Goal: Information Seeking & Learning: Learn about a topic

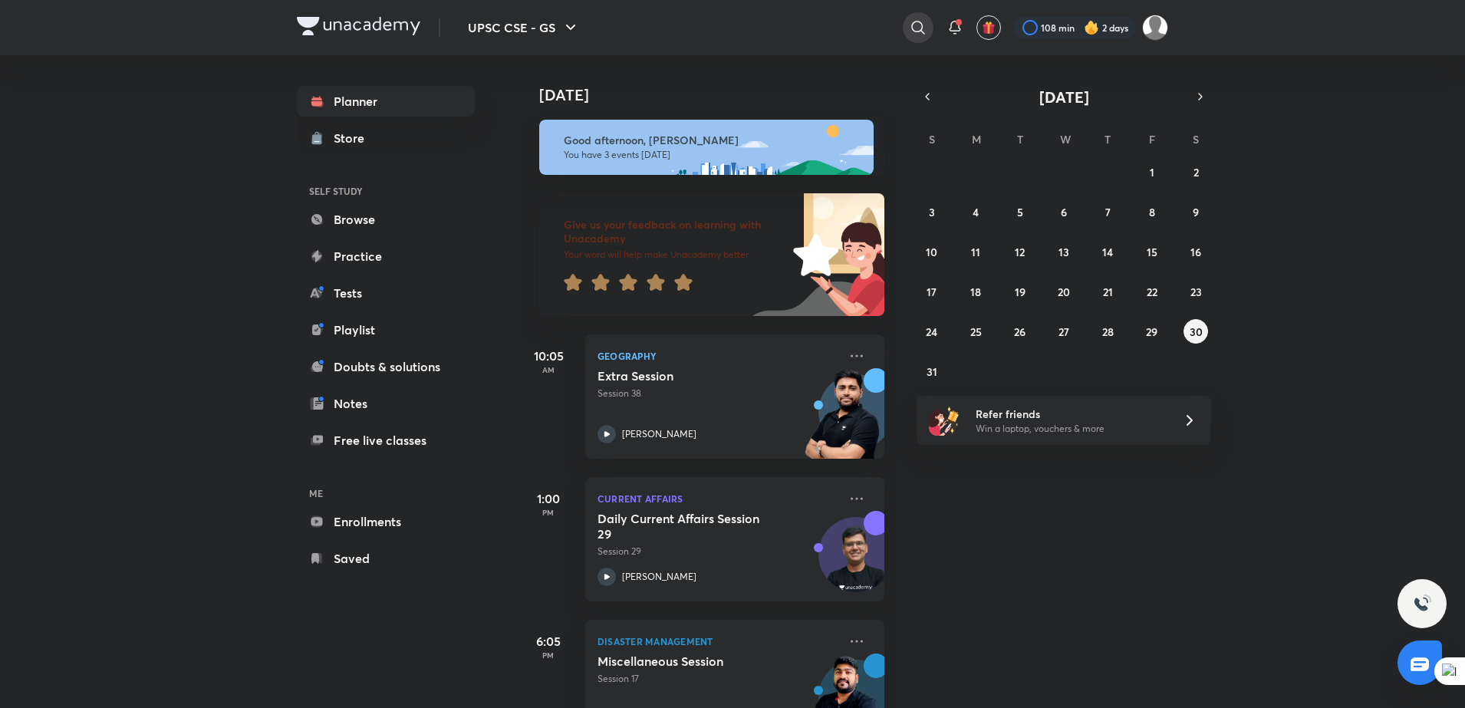
click at [909, 20] on icon at bounding box center [918, 27] width 18 height 18
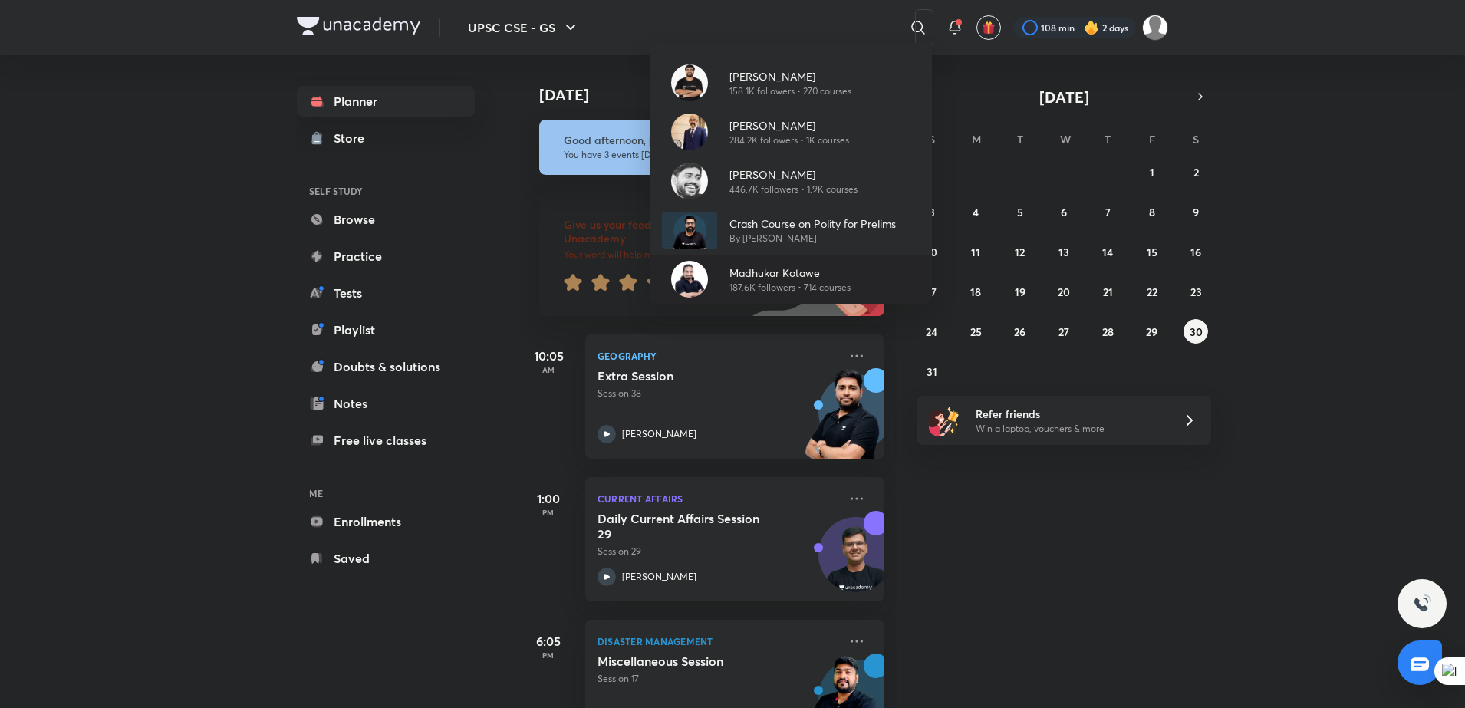
click at [773, 291] on p "187.6K followers • 714 courses" at bounding box center [789, 288] width 121 height 14
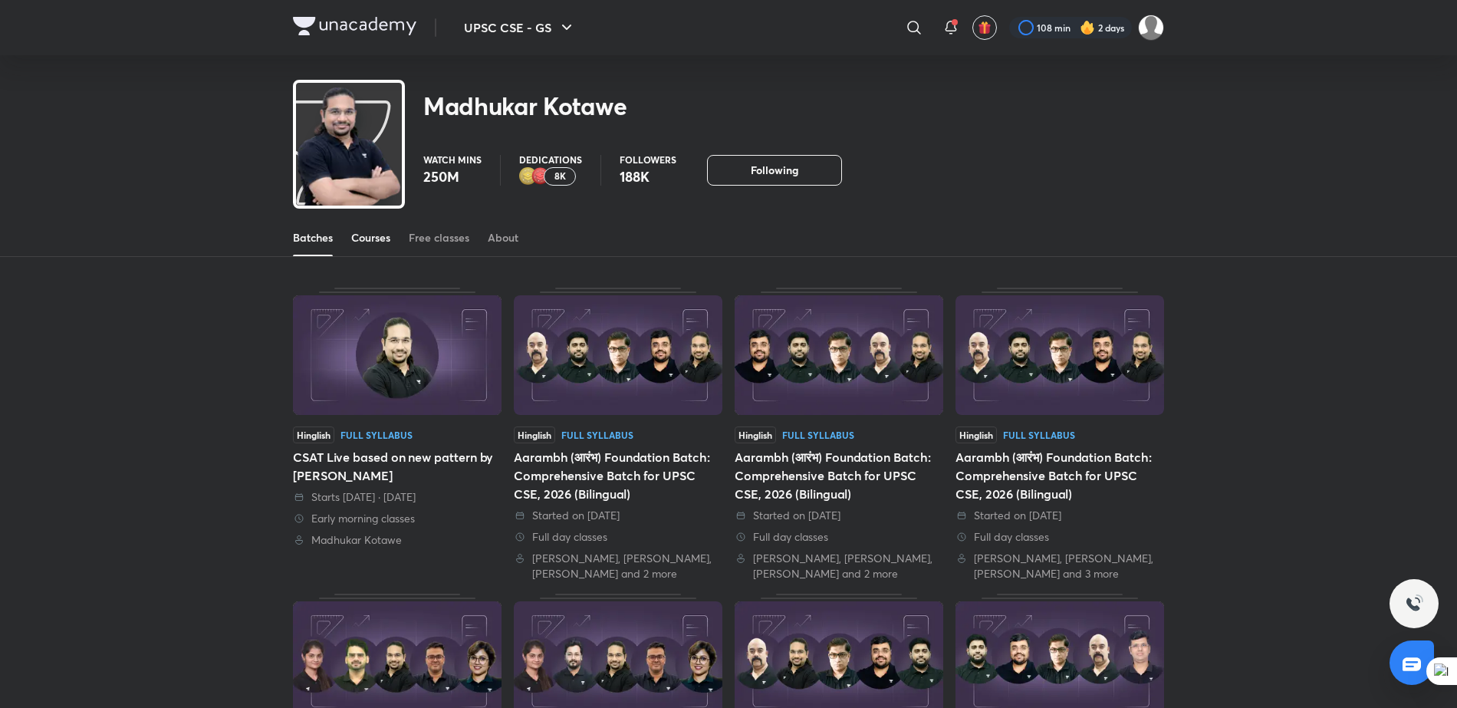
drag, startPoint x: 0, startPoint y: 0, endPoint x: 367, endPoint y: 231, distance: 433.1
click at [367, 231] on div "Courses" at bounding box center [370, 237] width 39 height 15
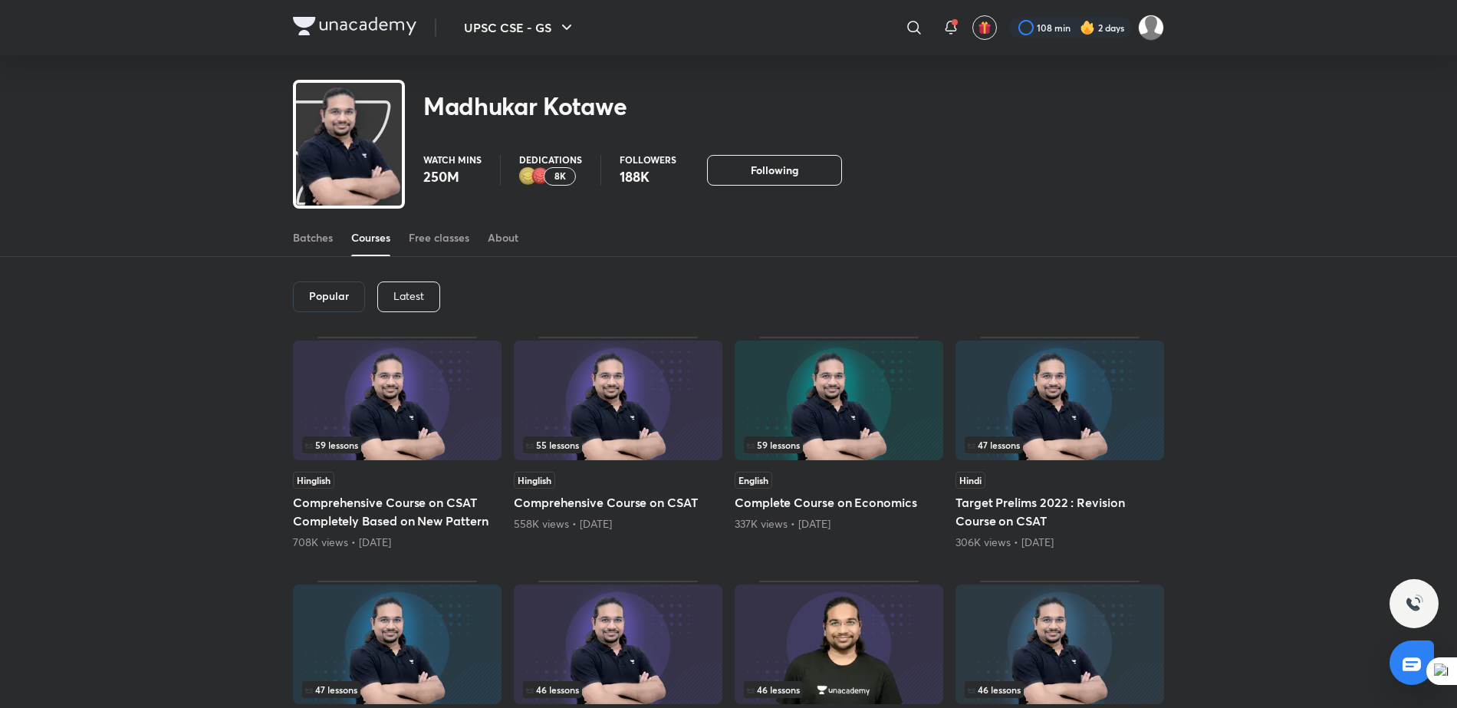
click at [409, 291] on p "Latest" at bounding box center [408, 296] width 31 height 12
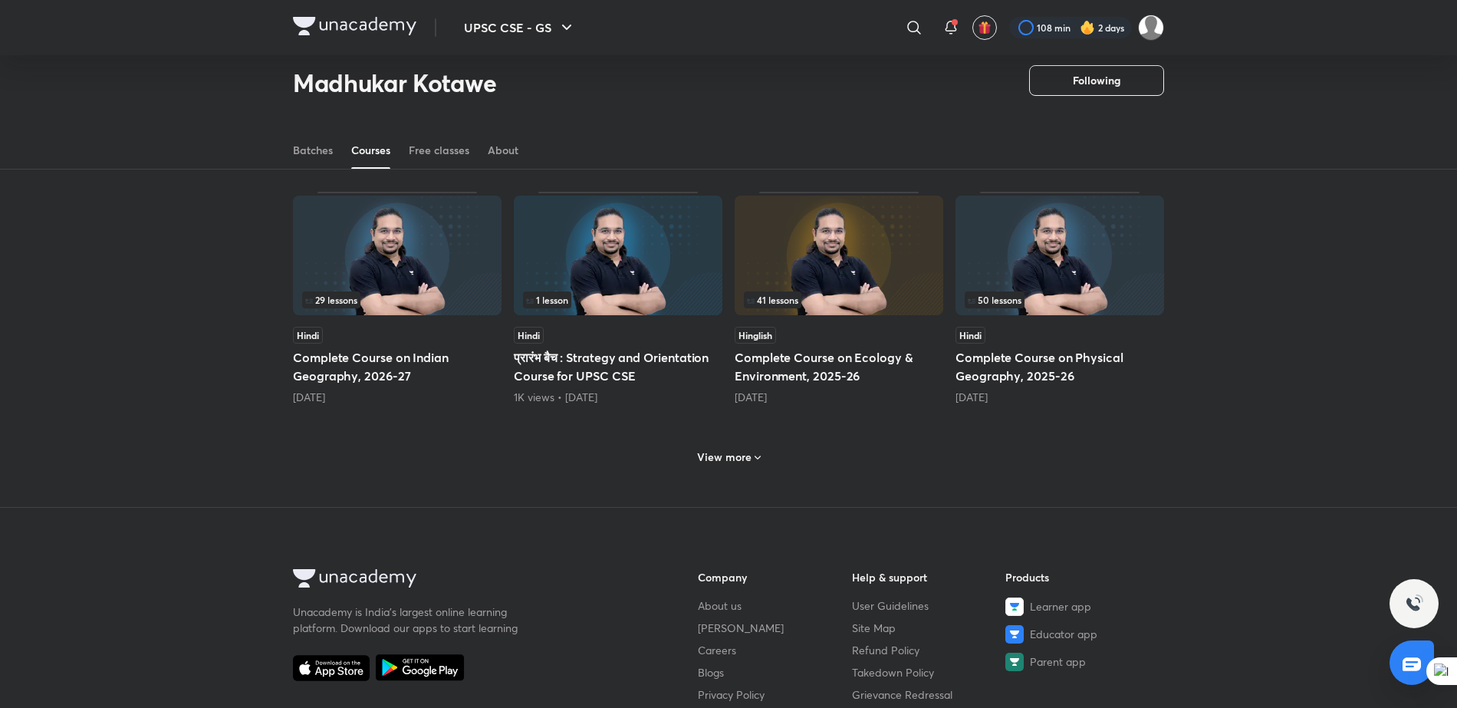
scroll to position [584, 0]
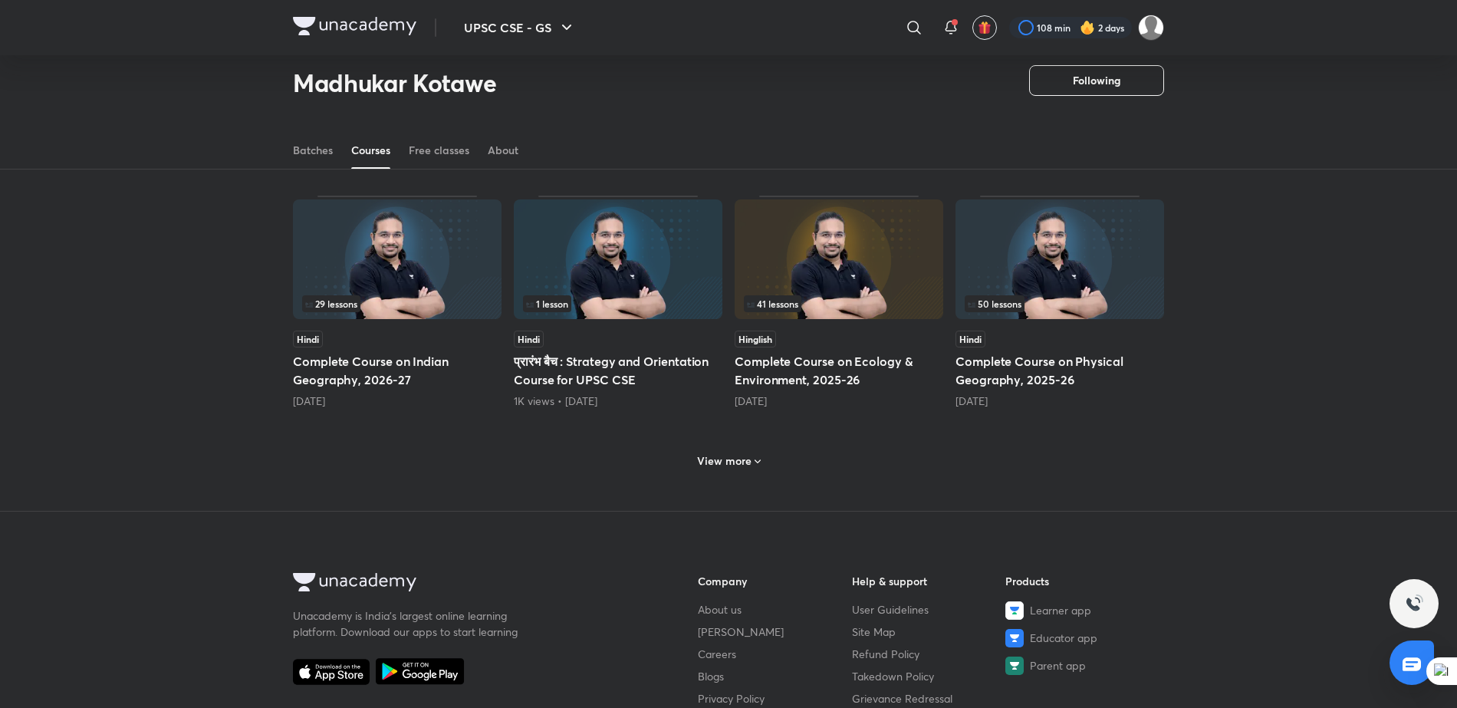
click at [716, 457] on h6 "View more" at bounding box center [724, 460] width 54 height 15
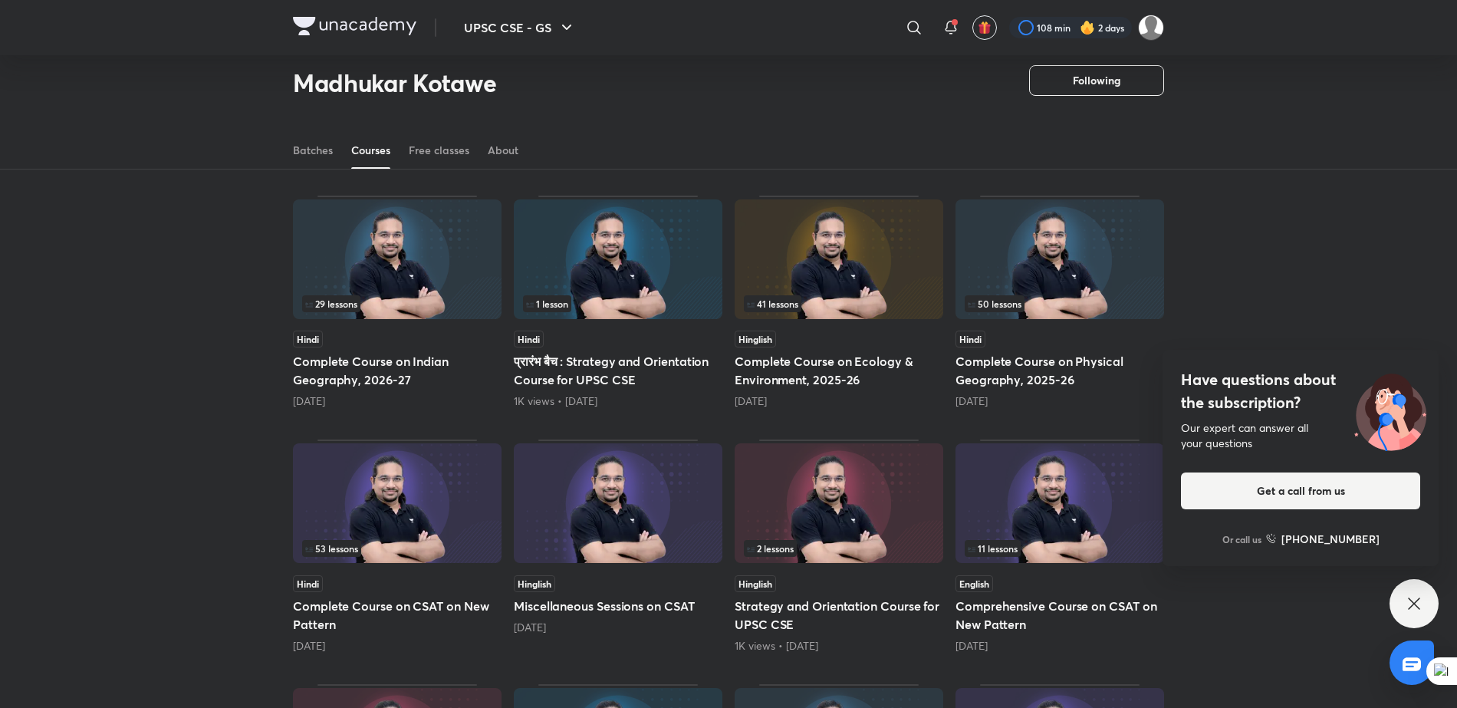
click at [159, 600] on div "Popular Latest Lesson 1 / 40 Hinglish Complete CSAT Batch Based on New Pattern …" at bounding box center [728, 444] width 1457 height 1635
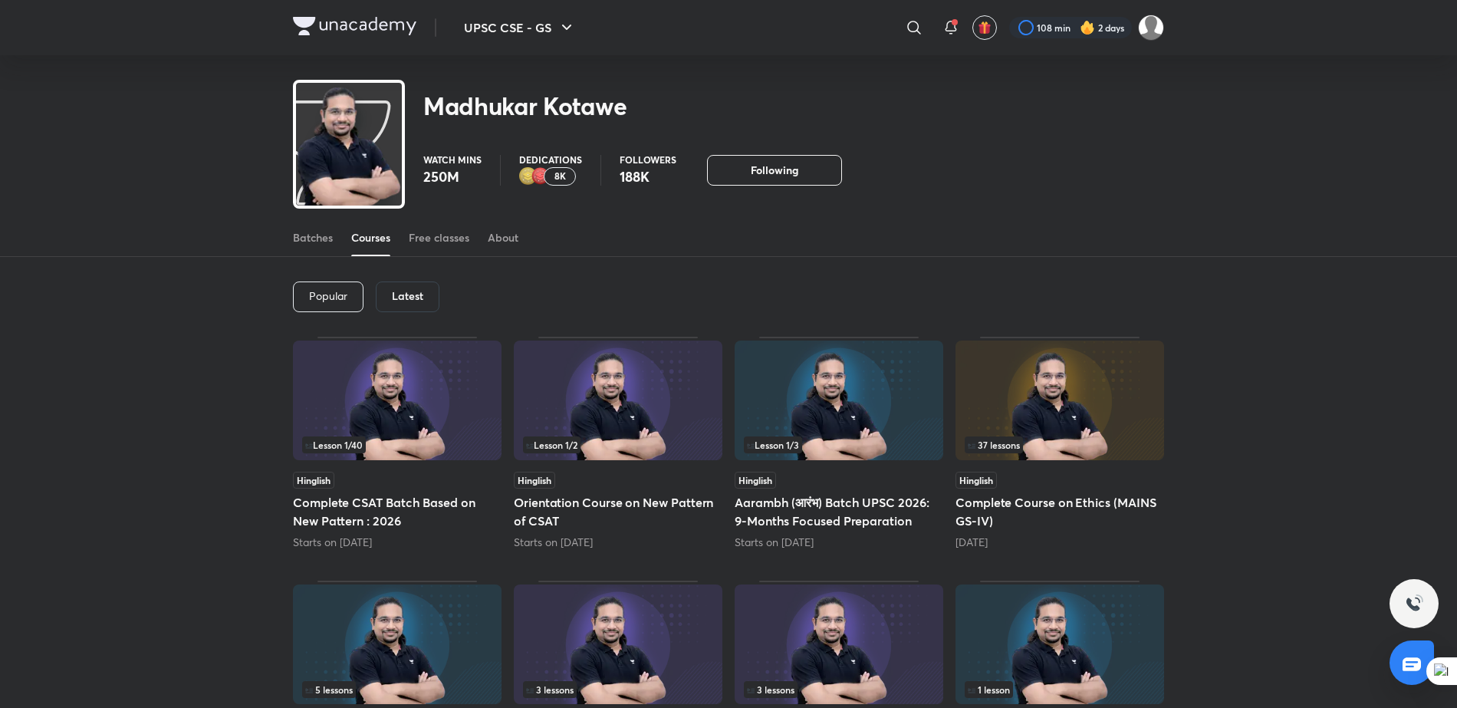
click at [404, 290] on h6 "Latest" at bounding box center [407, 296] width 31 height 12
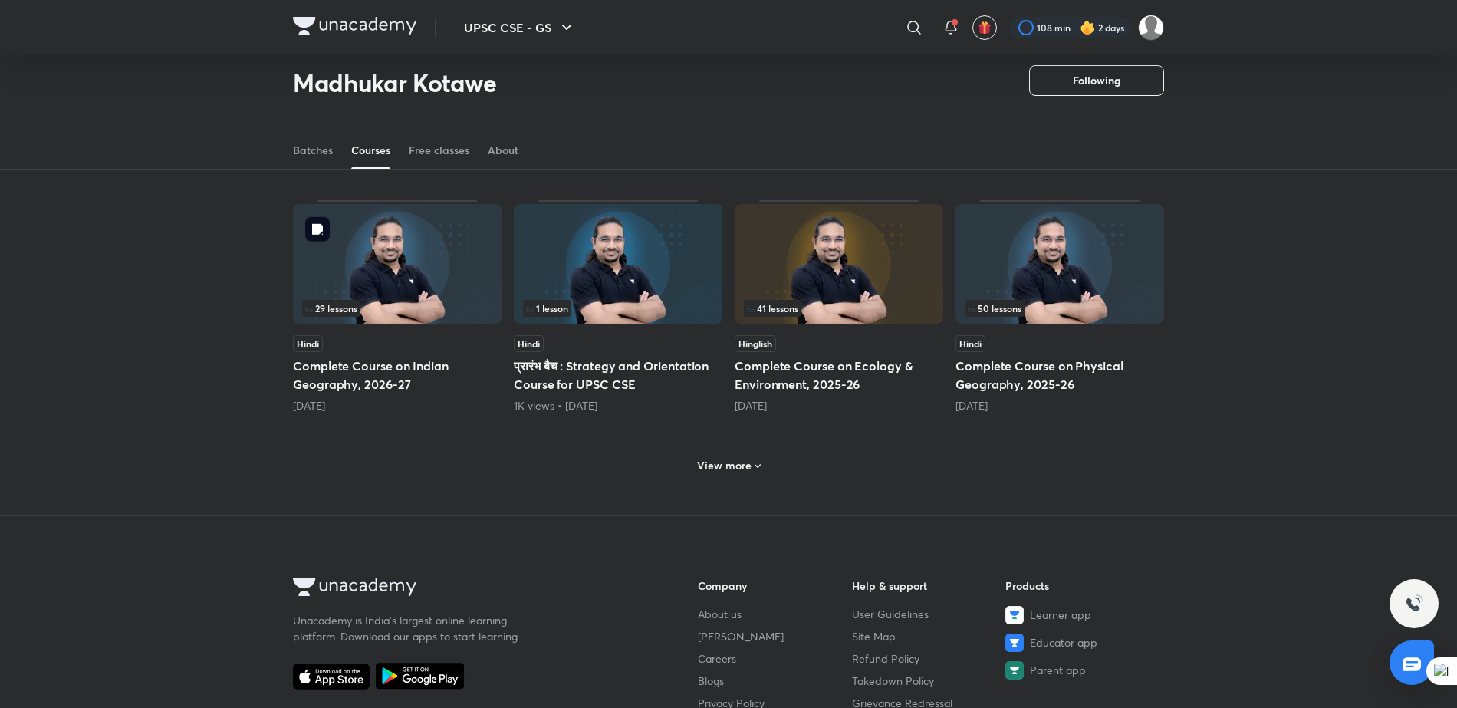
scroll to position [580, 0]
click at [705, 455] on div "View more" at bounding box center [729, 464] width 76 height 25
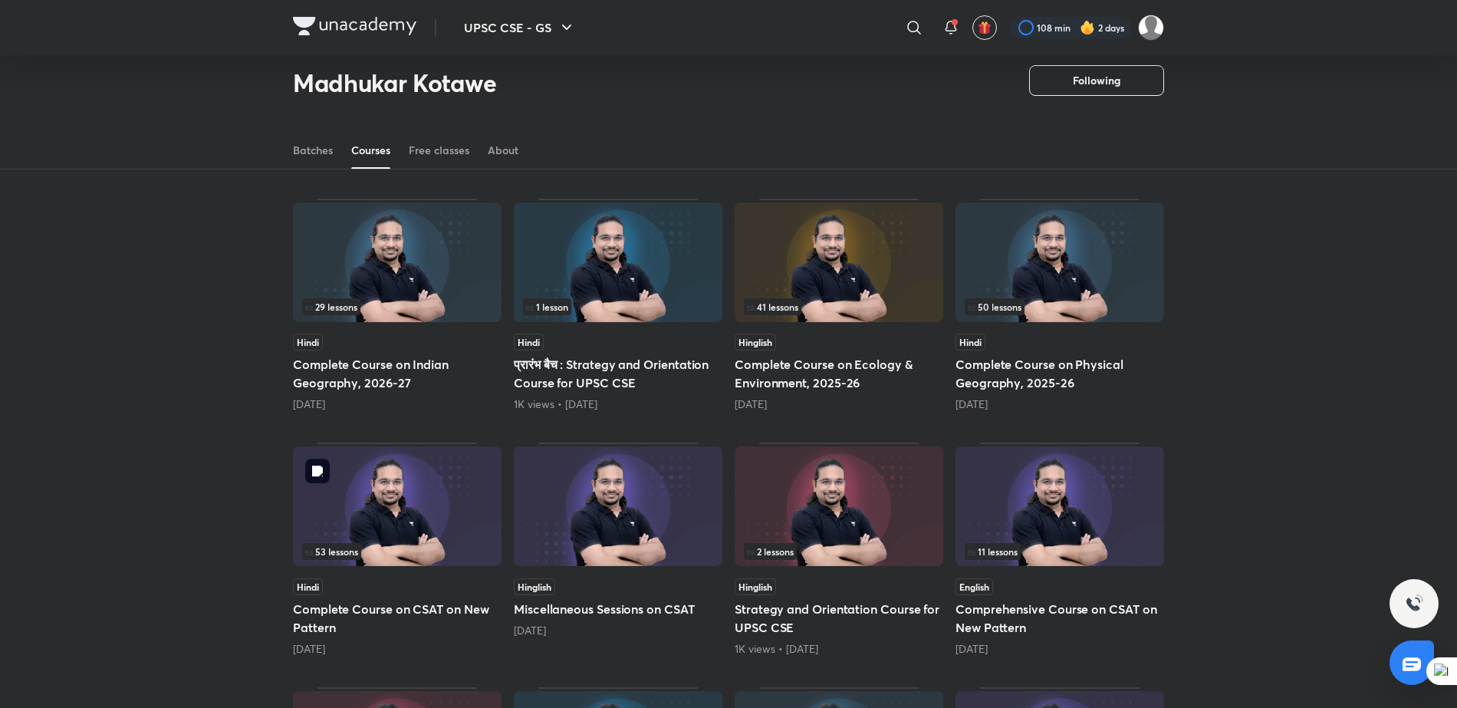
click at [296, 558] on img at bounding box center [397, 506] width 209 height 120
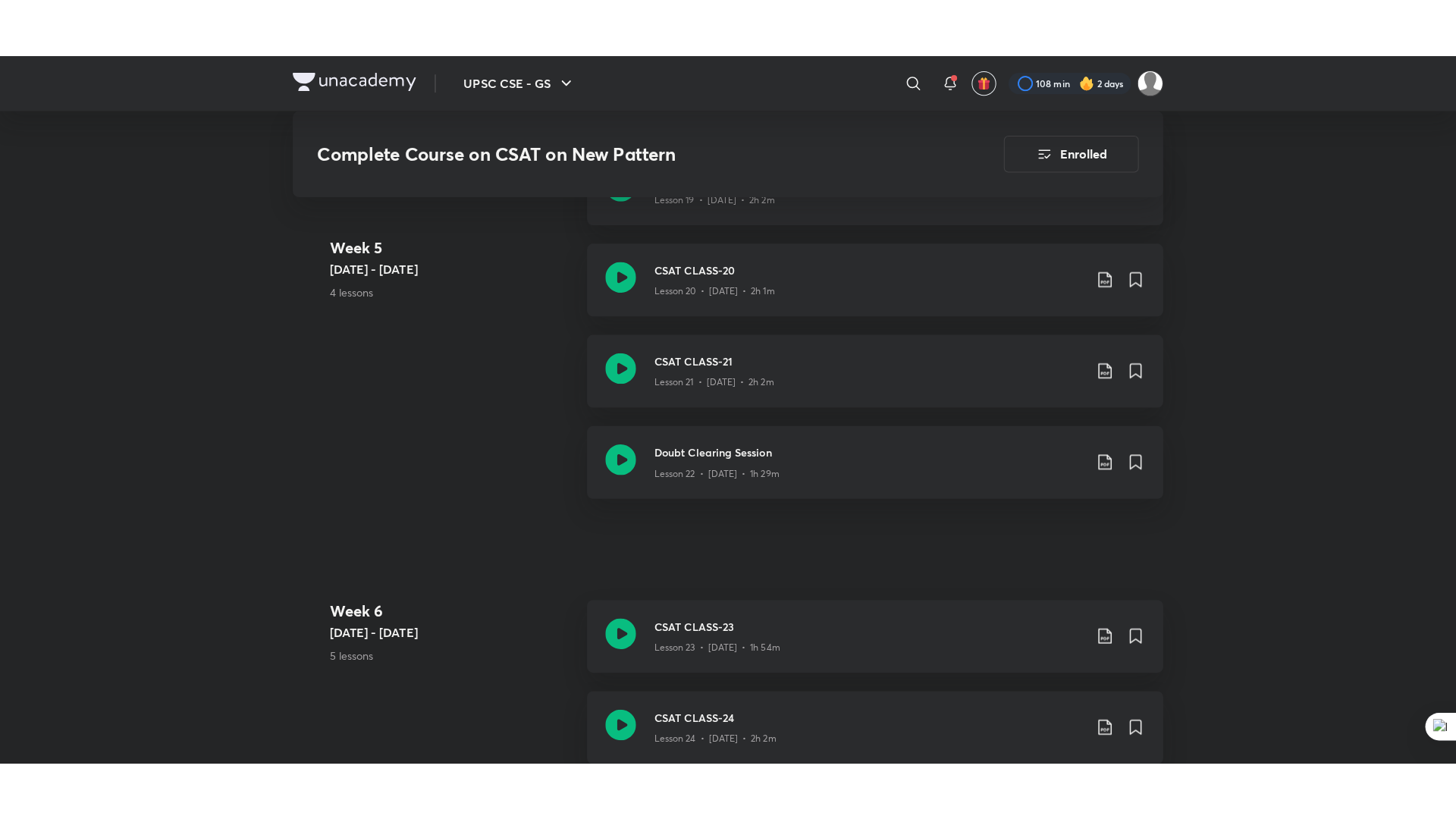
scroll to position [3084, 0]
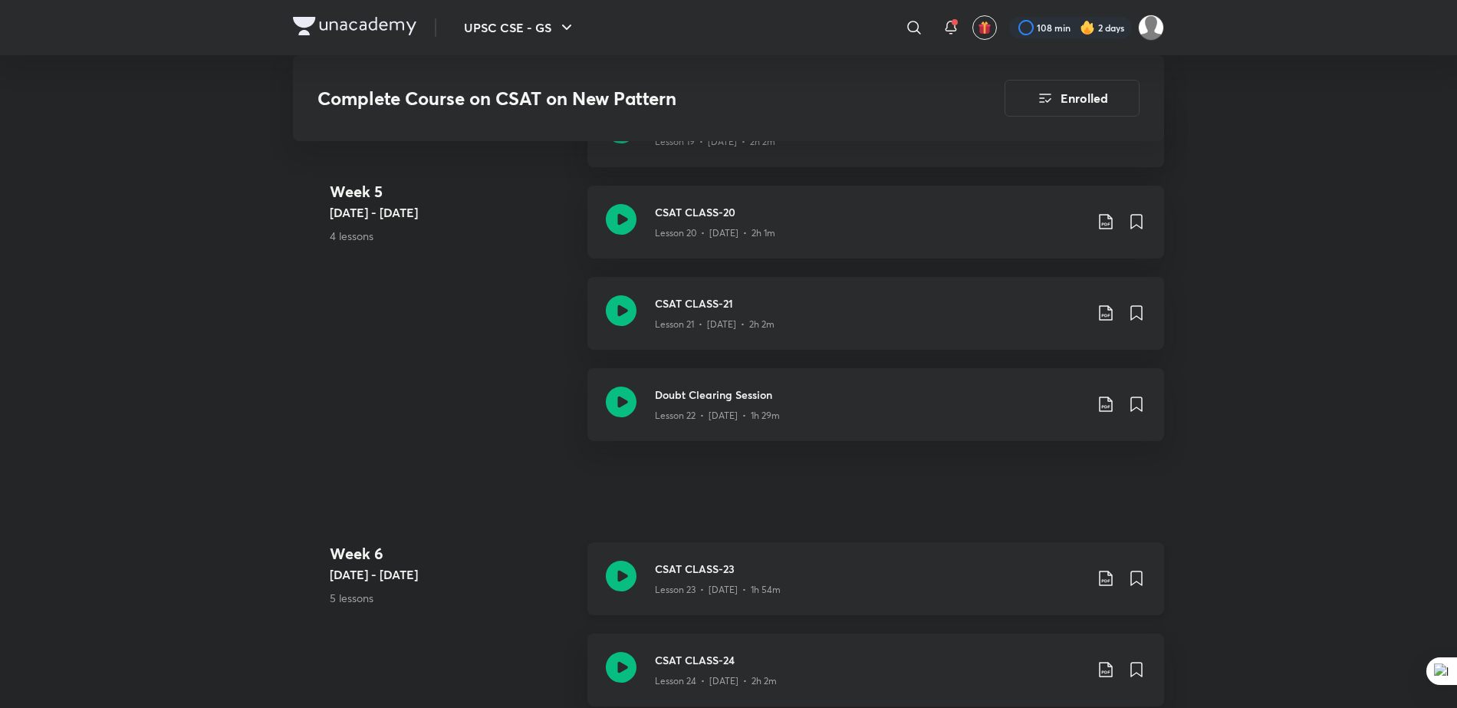
click at [670, 577] on div "Lesson 23 • [DATE] • 1h 54m" at bounding box center [869, 587] width 429 height 20
